Goal: Information Seeking & Learning: Check status

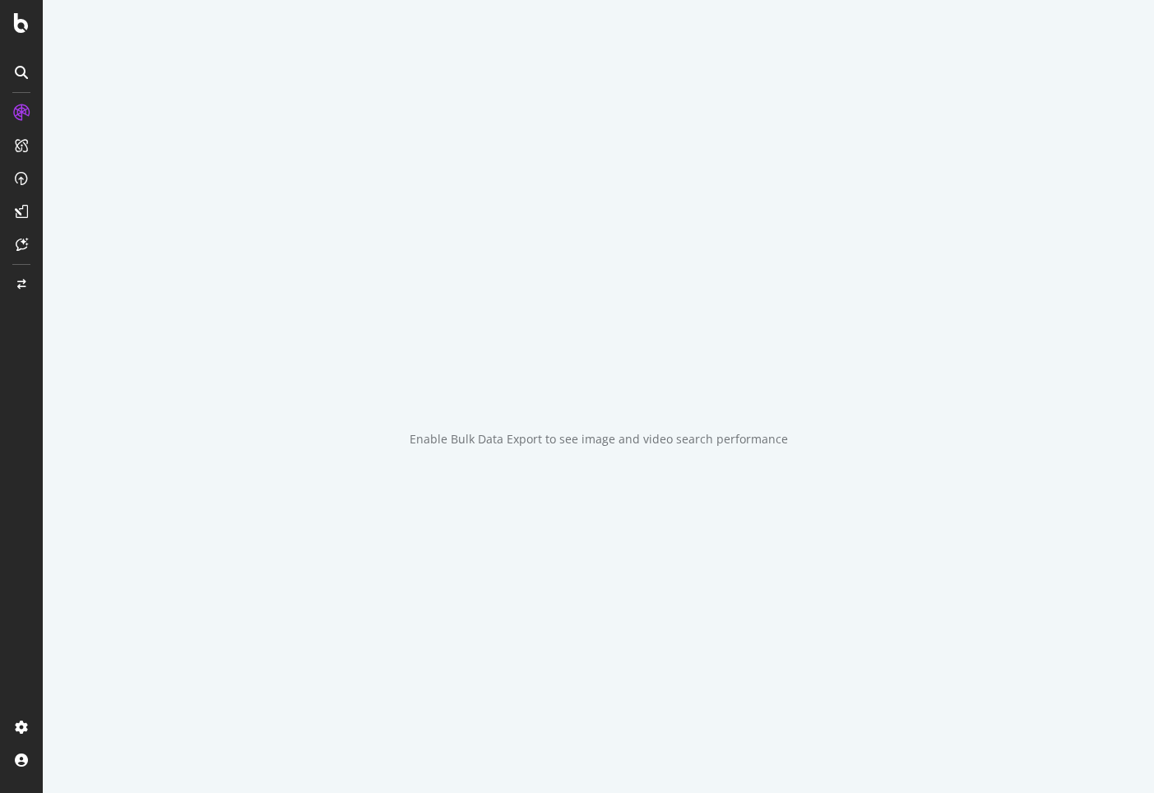
click at [0, 0] on span "Logs Projects List" at bounding box center [0, 0] width 0 height 0
